Goal: Obtain resource: Obtain resource

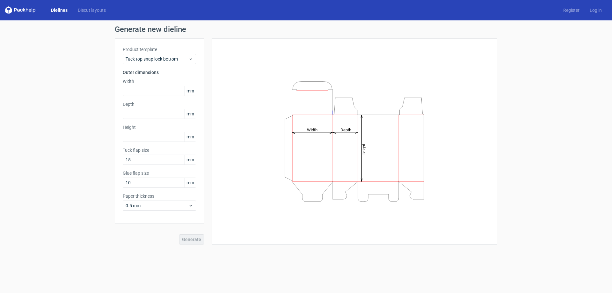
drag, startPoint x: 518, startPoint y: 90, endPoint x: 431, endPoint y: 90, distance: 86.4
click at [518, 90] on div "Generate new dieline Product template Tuck top snap lock bottom Outer dimension…" at bounding box center [306, 134] width 612 height 229
click at [91, 13] on link "Diecut layouts" at bounding box center [92, 10] width 38 height 6
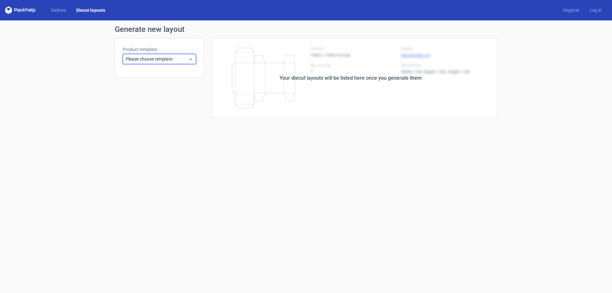
click at [183, 59] on span "Please choose template" at bounding box center [157, 59] width 63 height 6
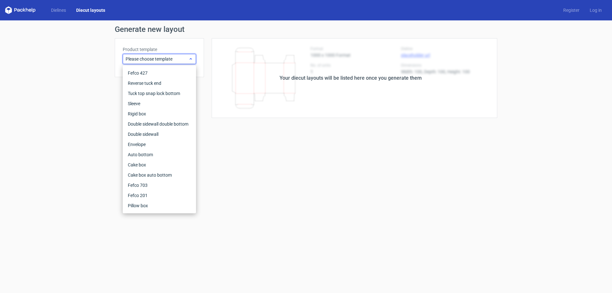
click at [172, 62] on span "Please choose template" at bounding box center [157, 59] width 63 height 6
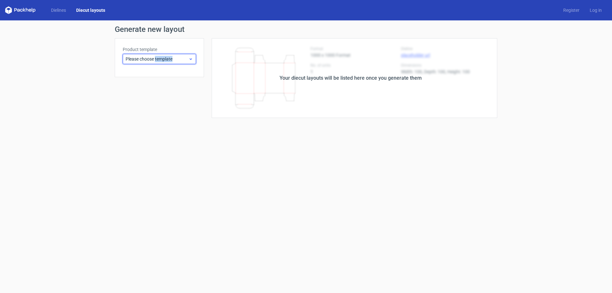
click at [172, 62] on span "Please choose template" at bounding box center [157, 59] width 63 height 6
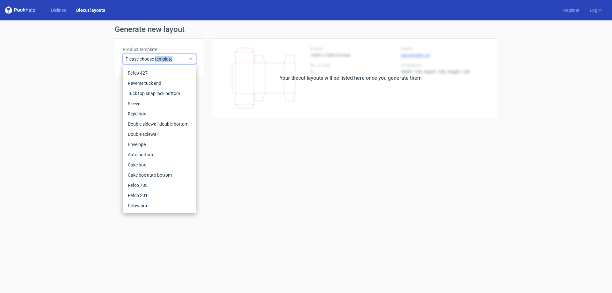
drag, startPoint x: 172, startPoint y: 62, endPoint x: 117, endPoint y: 21, distance: 68.6
click at [172, 61] on span "Please choose template" at bounding box center [157, 59] width 63 height 6
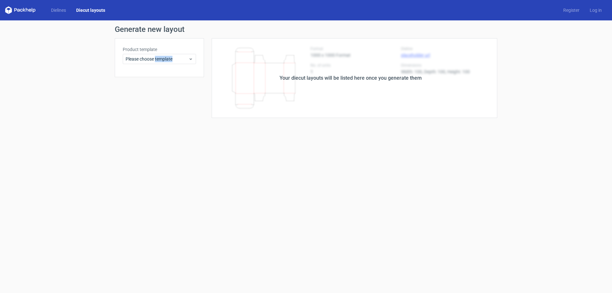
click at [99, 10] on link "Diecut layouts" at bounding box center [90, 10] width 39 height 6
click at [71, 11] on link "Dielines" at bounding box center [58, 10] width 25 height 6
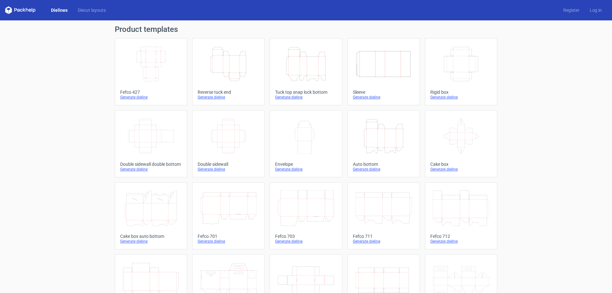
click at [70, 99] on div "Product templates Width Depth Height Fefco 427 Generate dieline Height Depth Wi…" at bounding box center [306, 209] width 612 height 378
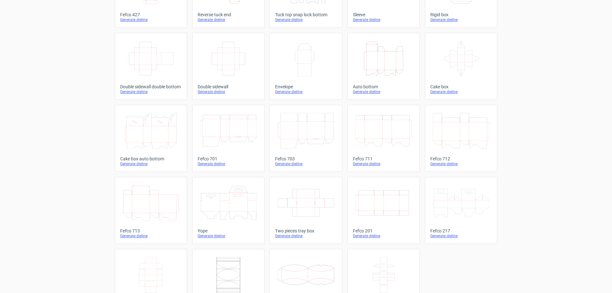
scroll to position [106, 0]
